Goal: Task Accomplishment & Management: Manage account settings

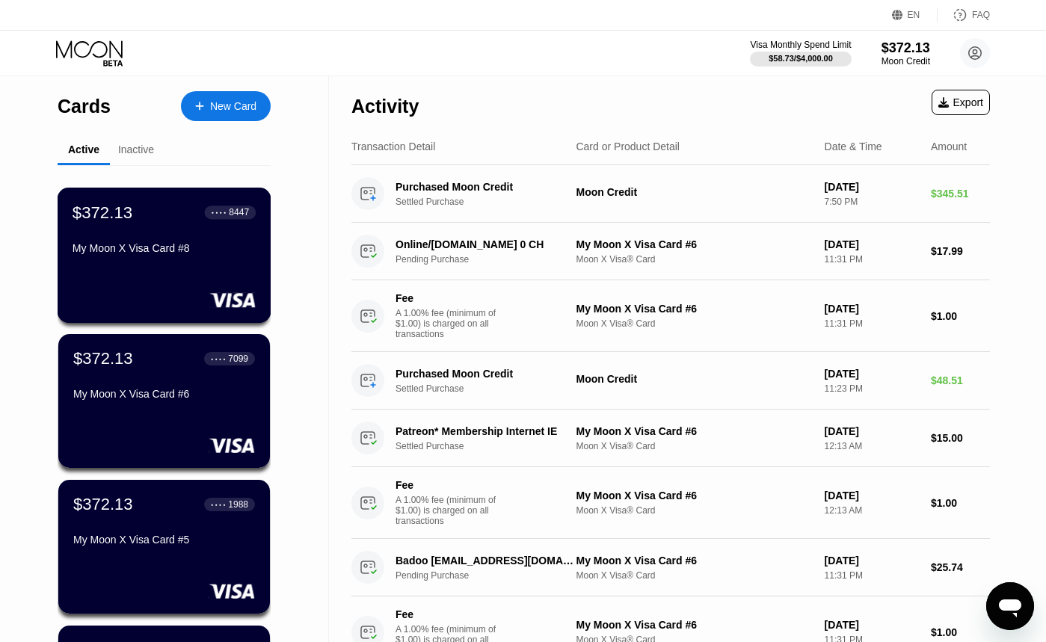
click at [245, 280] on div "$372.13 ● ● ● ● 8447 My Moon X Visa Card #8" at bounding box center [165, 255] width 214 height 135
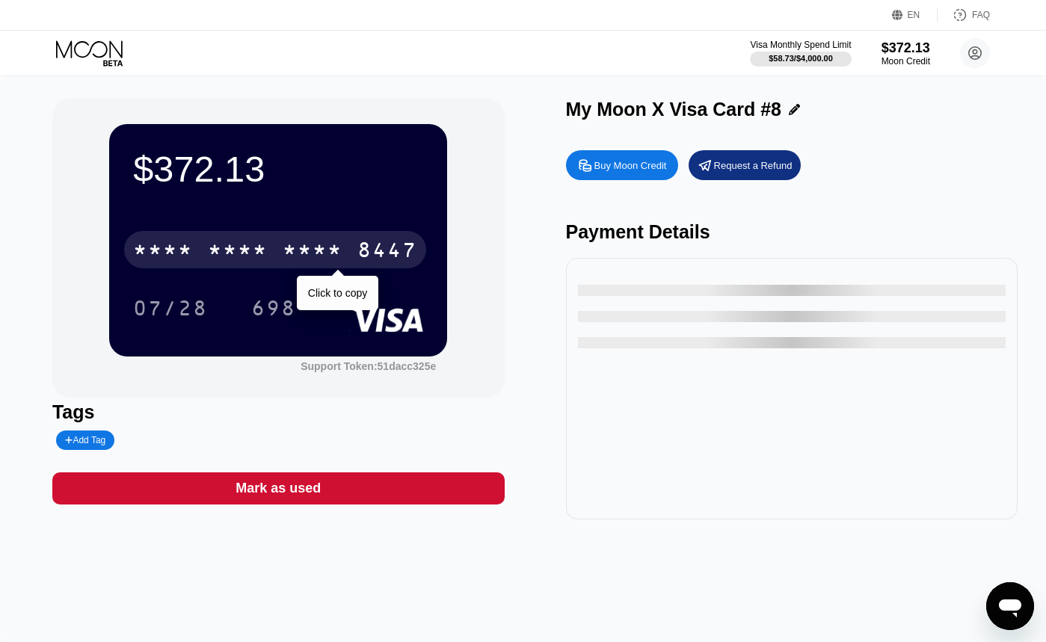
click at [298, 252] on div "* * * *" at bounding box center [313, 252] width 60 height 24
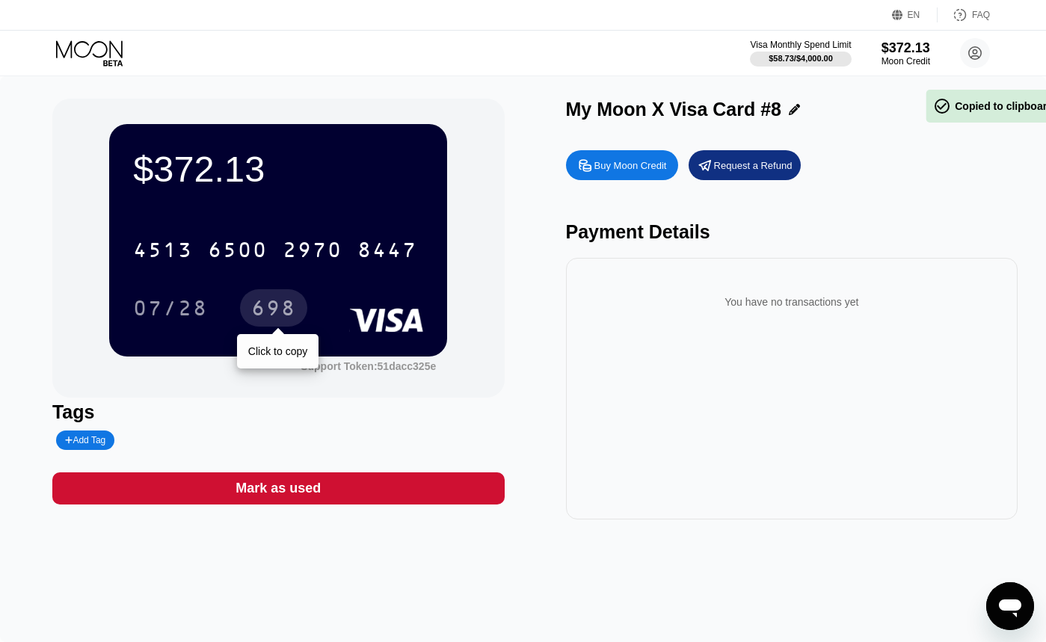
click at [268, 303] on div "698" at bounding box center [273, 310] width 45 height 24
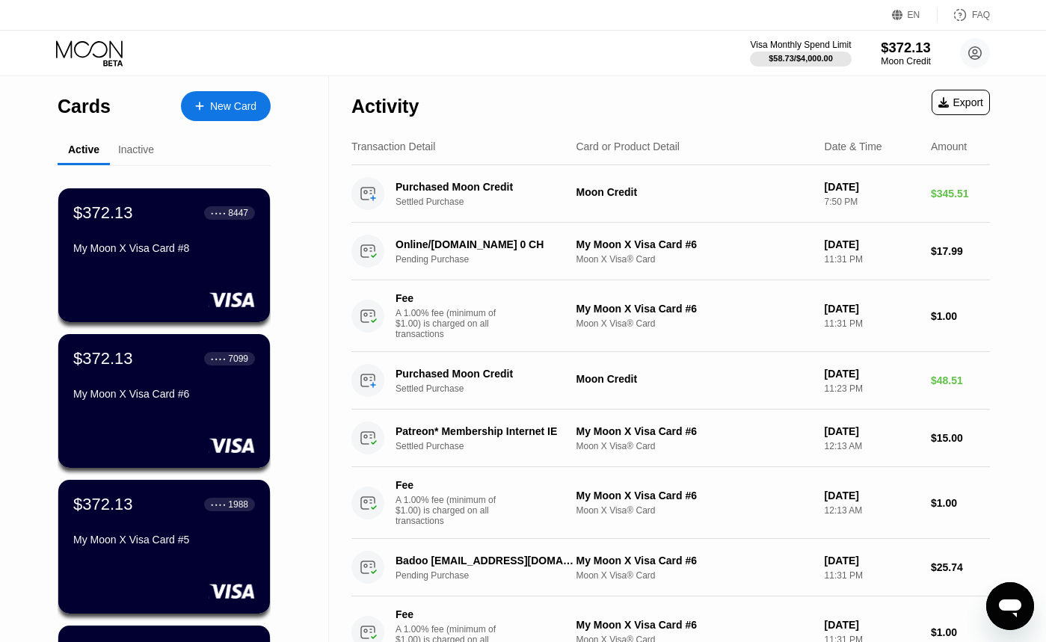
click at [913, 50] on div "$372.13" at bounding box center [906, 48] width 50 height 16
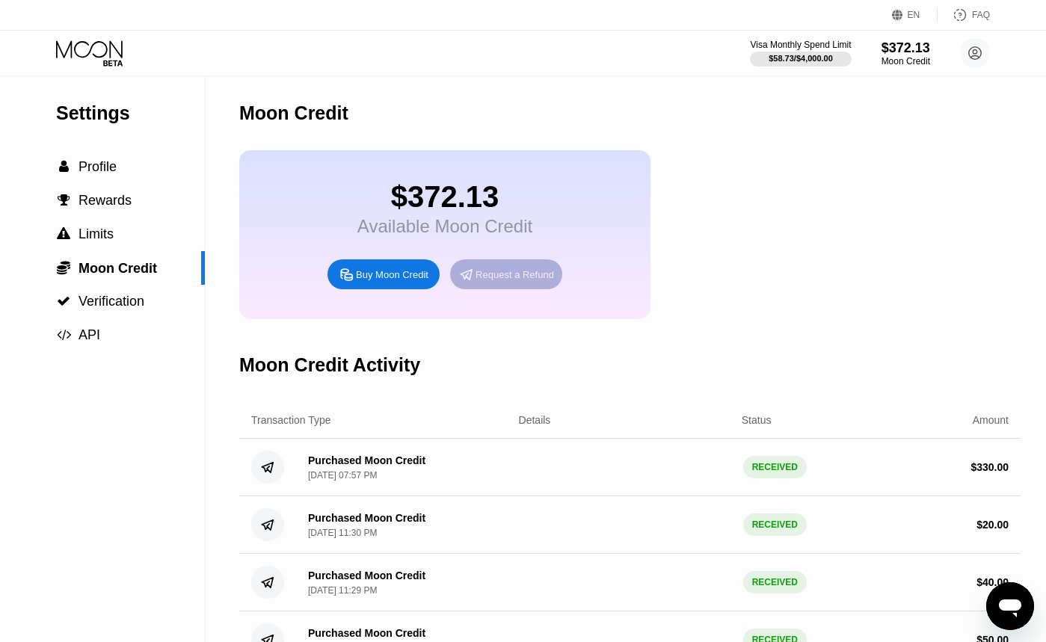
click at [498, 289] on div "Request a Refund" at bounding box center [506, 274] width 112 height 30
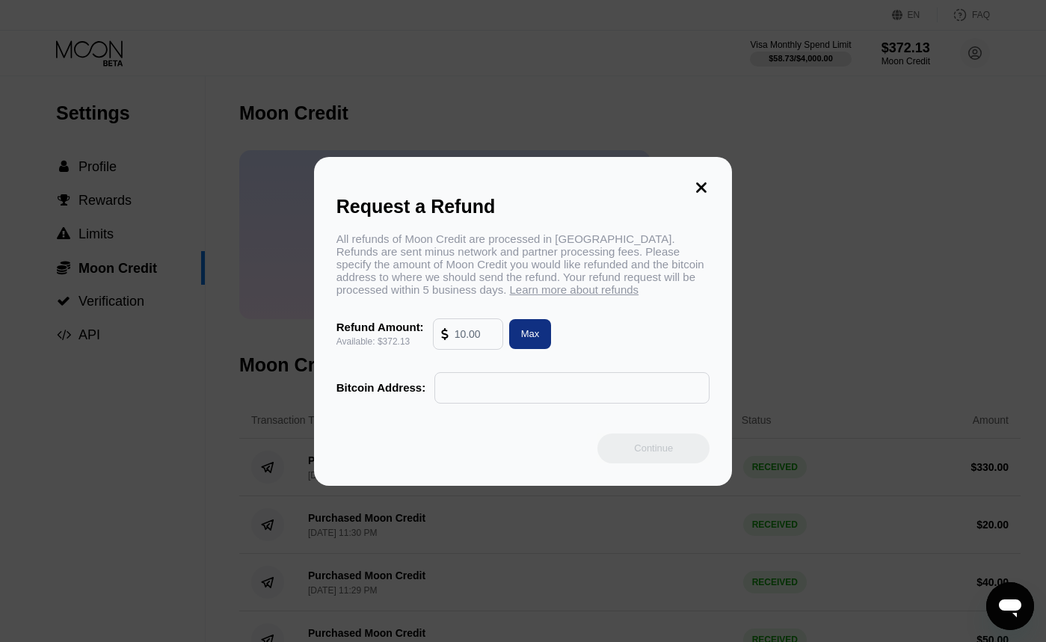
click at [481, 335] on input "text" at bounding box center [474, 334] width 40 height 30
type input "320"
click at [485, 386] on input "text" at bounding box center [572, 388] width 259 height 30
paste input "1G9EoT4NkAx8MXhWxHyPNeceBADnHy8ATU"
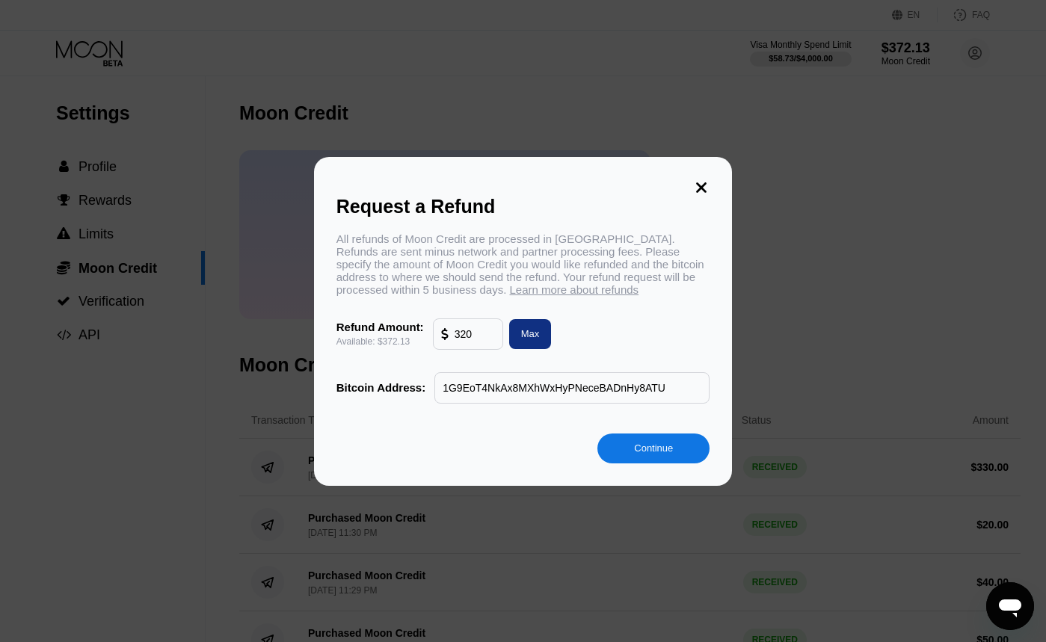
type input "1G9EoT4NkAx8MXhWxHyPNeceBADnHy8ATU"
click at [644, 449] on div "Continue" at bounding box center [653, 448] width 39 height 13
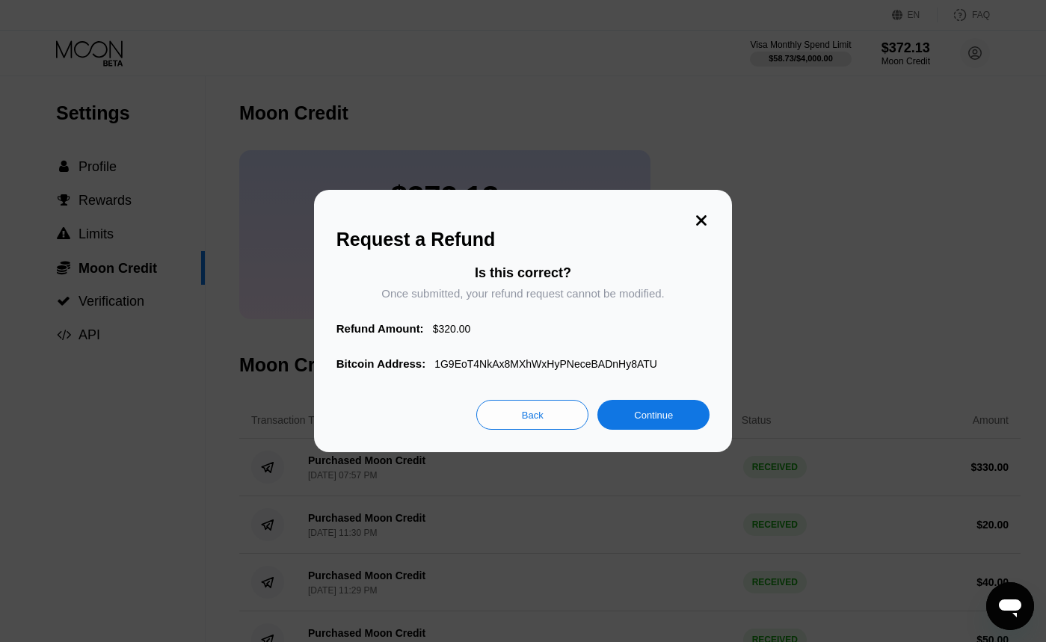
click at [643, 407] on div "Continue" at bounding box center [653, 415] width 112 height 30
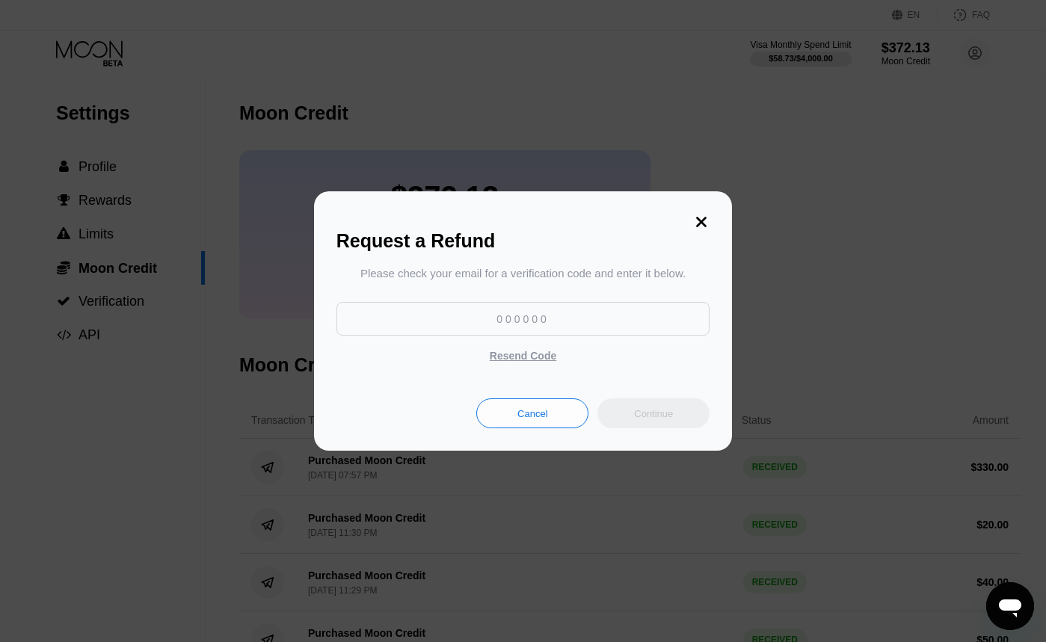
click at [472, 324] on input at bounding box center [523, 319] width 374 height 34
paste input "965737"
type input "965737"
click at [649, 409] on div "Continue" at bounding box center [653, 413] width 39 height 13
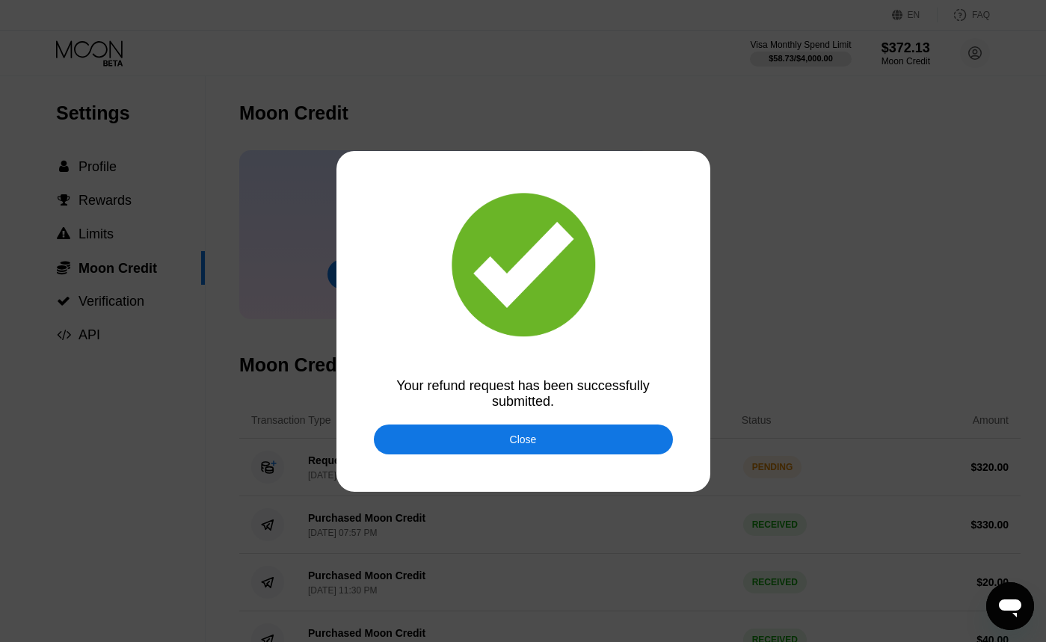
click at [377, 439] on div "Close" at bounding box center [523, 440] width 299 height 30
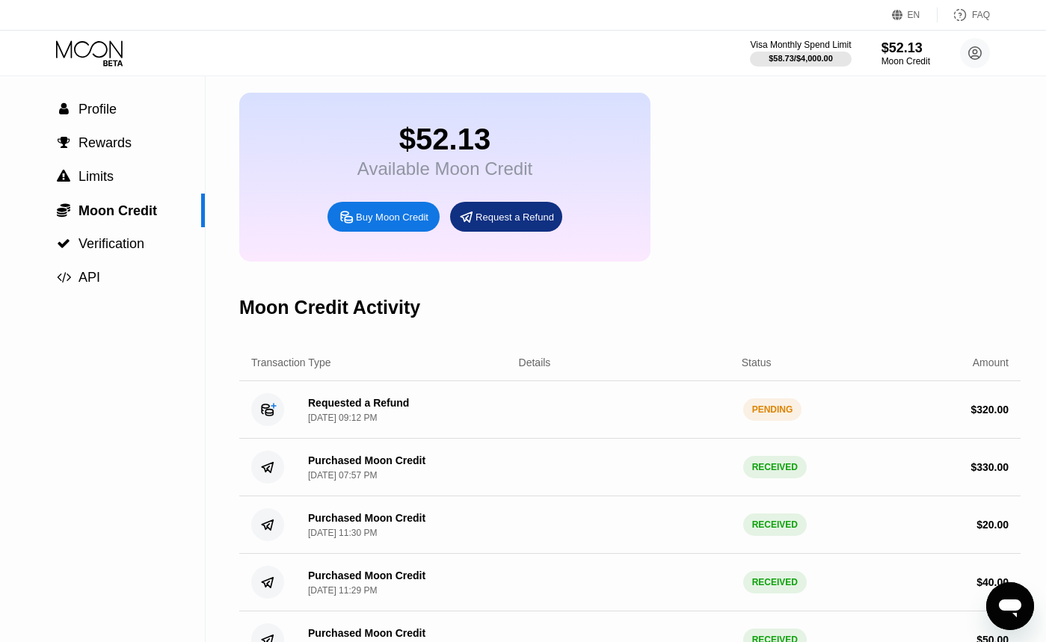
scroll to position [73, 0]
